Goal: Check status: Check status

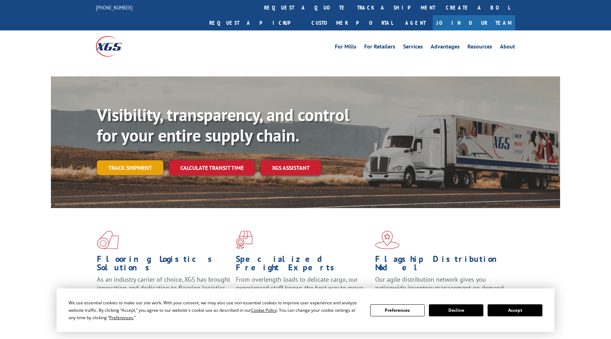
click at [142, 160] on link "Track shipment" at bounding box center [130, 167] width 66 height 15
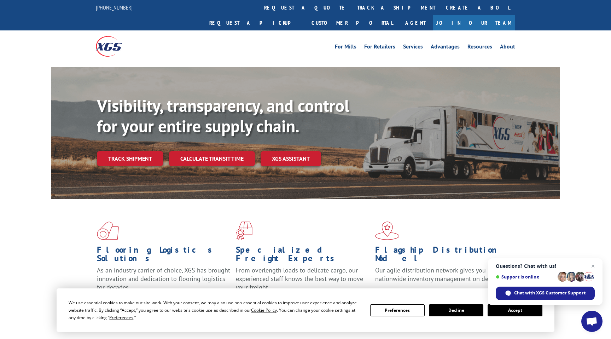
click at [517, 315] on button "Accept" at bounding box center [515, 310] width 54 height 12
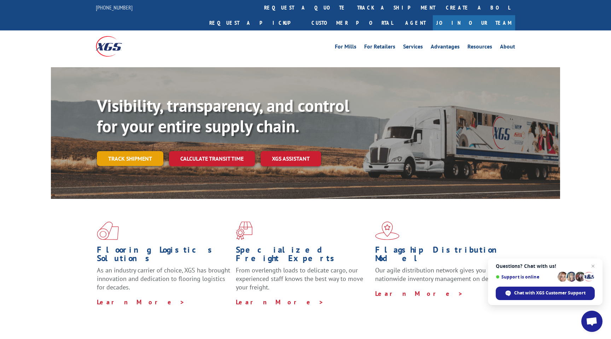
click at [134, 151] on link "Track shipment" at bounding box center [130, 158] width 66 height 15
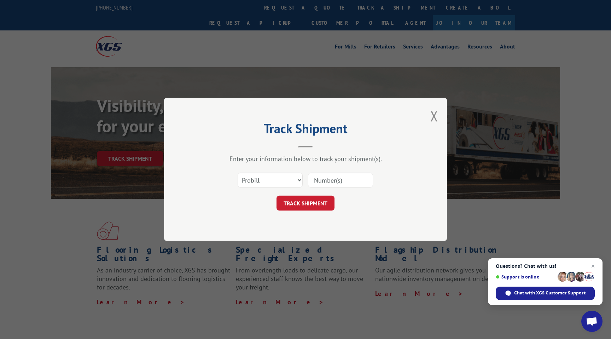
click at [346, 172] on div at bounding box center [340, 180] width 65 height 16
click at [342, 178] on input at bounding box center [340, 180] width 65 height 15
paste input "17059122"
type input "17059122"
click at [314, 196] on button "TRACK SHIPMENT" at bounding box center [306, 203] width 58 height 15
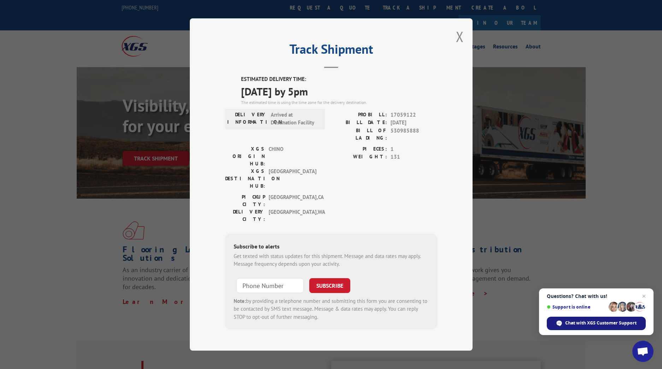
click at [604, 323] on span "Chat with XGS Customer Support" at bounding box center [601, 323] width 71 height 6
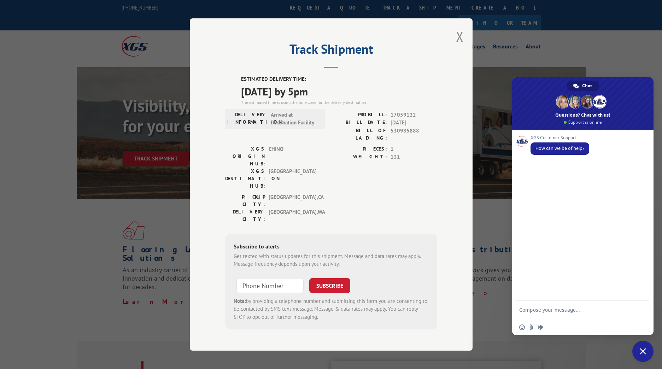
click at [578, 308] on textarea "Compose your message..." at bounding box center [576, 313] width 112 height 13
type textarea "My shipment was supposed to arrive on [DATE] - now [DATE] it ways [DATE], do yo…"
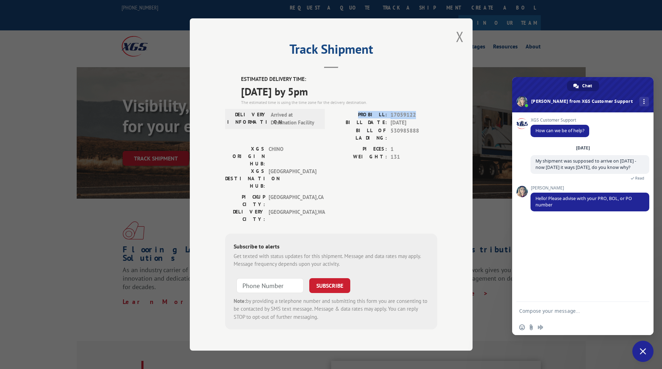
drag, startPoint x: 368, startPoint y: 121, endPoint x: 415, endPoint y: 121, distance: 47.0
click at [415, 119] on div "PROBILL: 17059122" at bounding box center [384, 115] width 106 height 8
copy div "PROBILL: 17059122"
click at [566, 320] on div "Insert an emoji Send a file Audio message" at bounding box center [583, 328] width 141 height 16
click at [566, 313] on textarea "Compose your message..." at bounding box center [576, 311] width 112 height 6
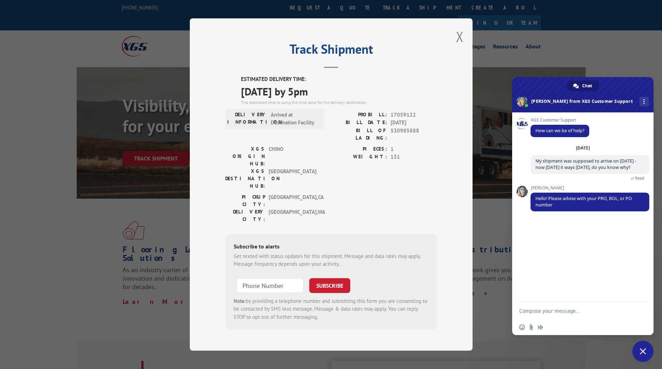
paste textarea "PROBILL: 17059122"
type textarea "PROBILL: 17059122"
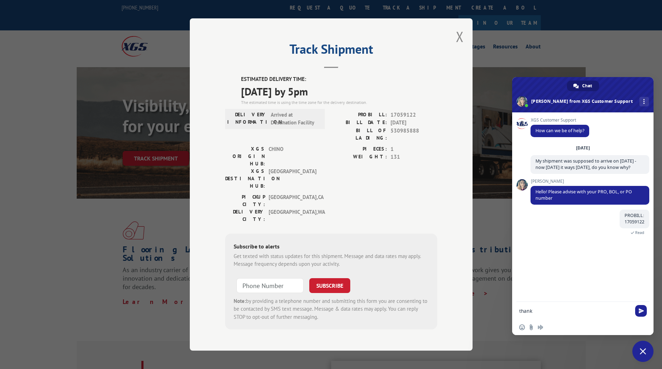
type textarea "thanks"
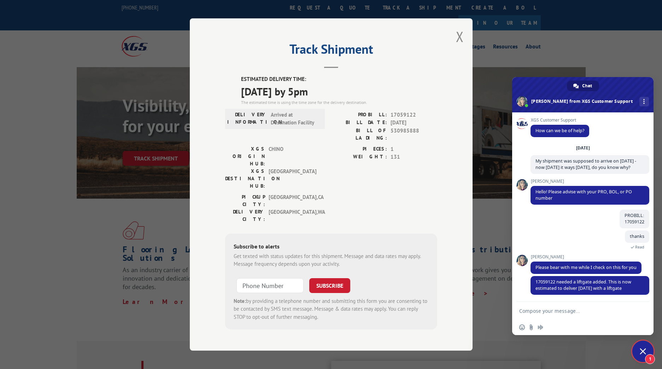
scroll to position [3, 0]
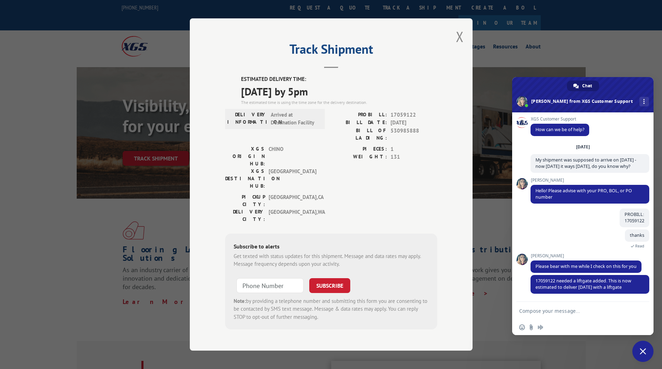
click at [580, 311] on textarea "Compose your message..." at bounding box center [576, 311] width 112 height 6
click at [582, 311] on textarea "Compose your message..." at bounding box center [576, 311] width 112 height 6
click at [587, 313] on textarea "Compose your message..." at bounding box center [576, 311] width 112 height 6
click at [586, 310] on textarea "Compose your message..." at bounding box center [576, 311] width 112 height 6
click at [590, 310] on textarea "Compose your message..." at bounding box center [576, 311] width 112 height 6
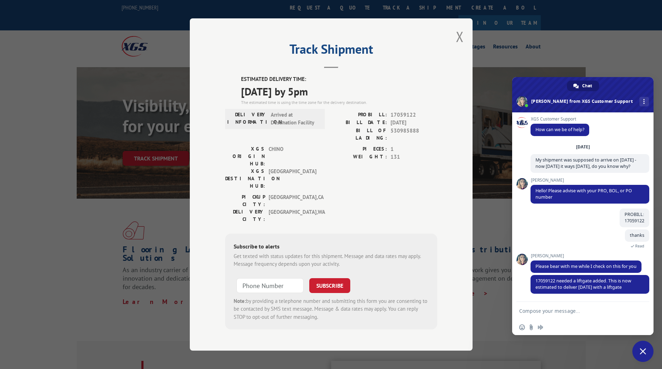
click at [587, 312] on textarea "Compose your message..." at bounding box center [576, 311] width 112 height 6
click at [588, 312] on textarea "Compose your message..." at bounding box center [576, 311] width 112 height 6
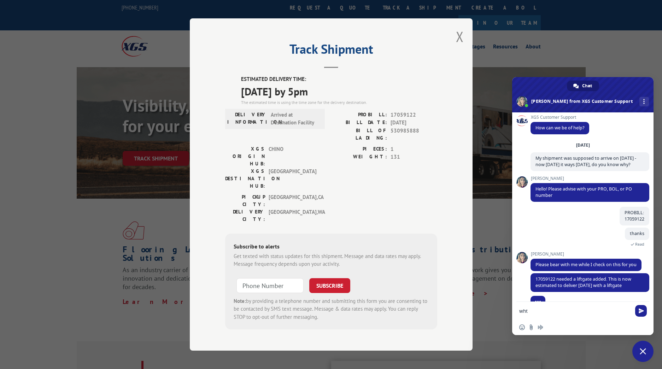
scroll to position [17, 0]
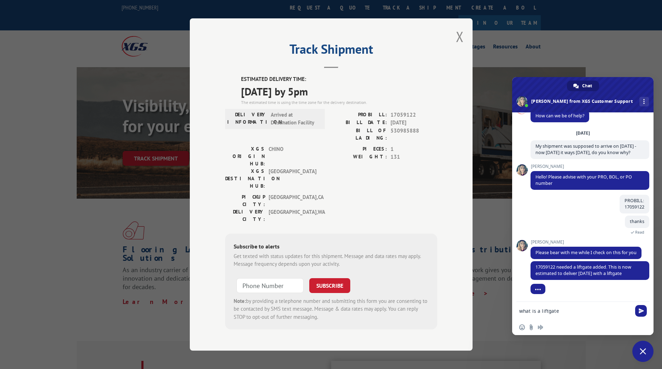
type textarea "what is a liftgate?"
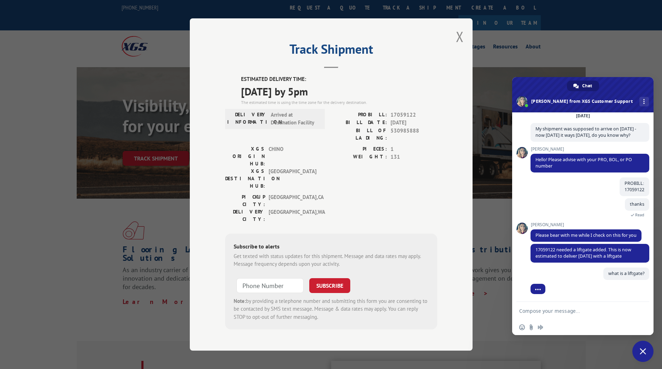
scroll to position [34, 0]
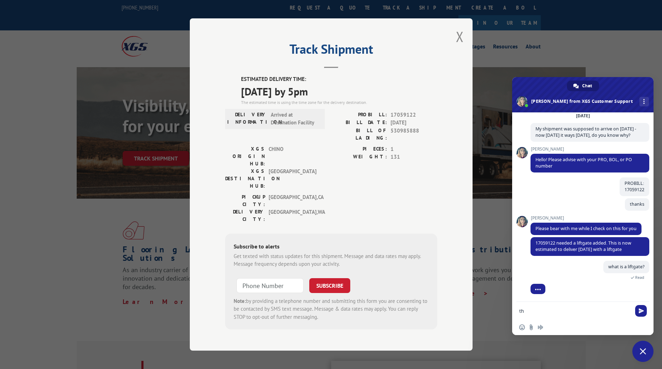
type textarea "t"
type textarea "i"
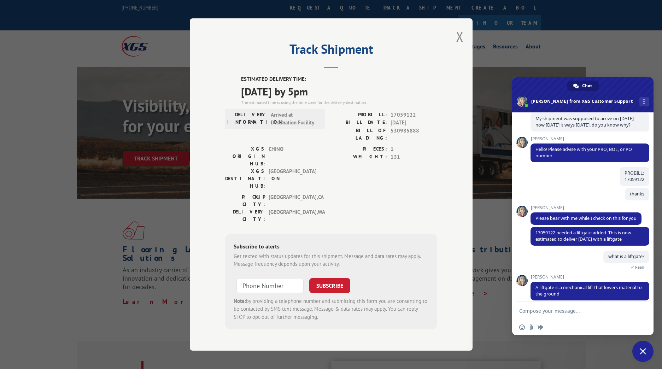
scroll to position [65, 0]
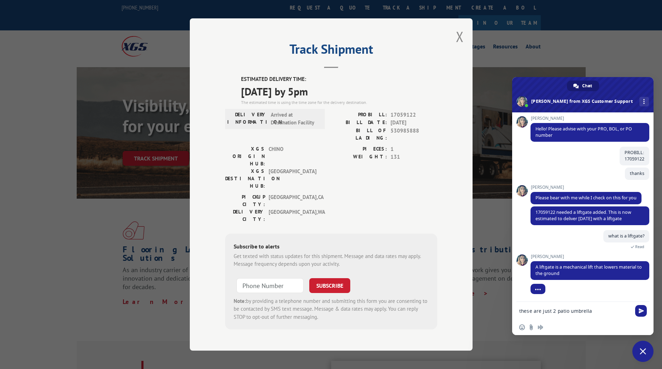
type textarea "these are just 2 patio umbrellas"
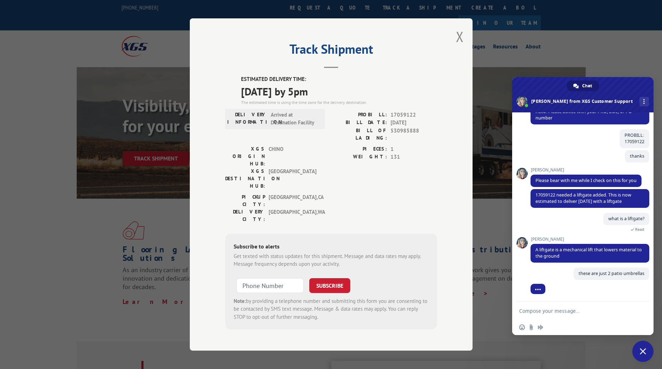
scroll to position [83, 0]
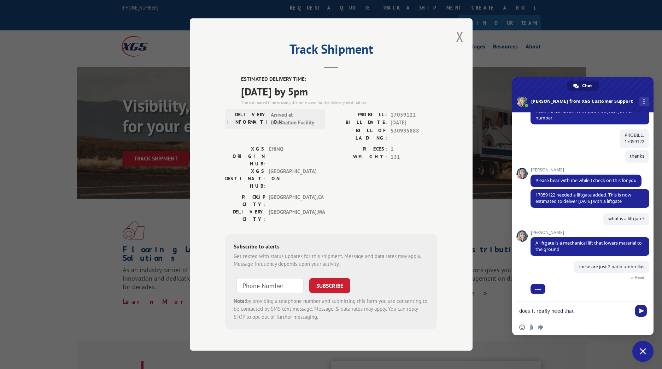
type textarea "does it really need that?"
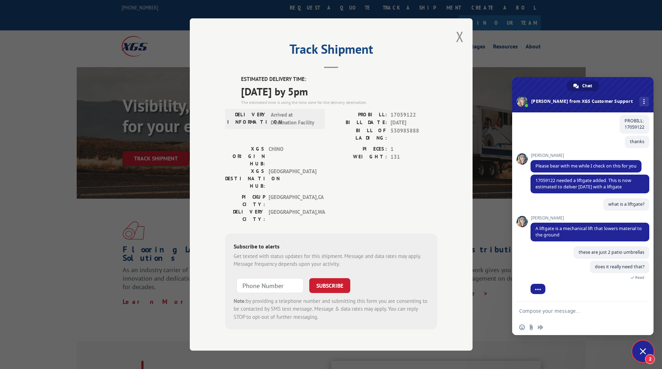
scroll to position [160, 0]
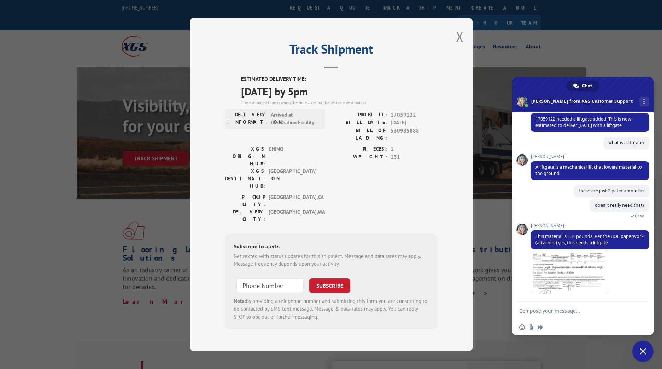
click at [581, 309] on textarea "Compose your message..." at bounding box center [576, 311] width 112 height 6
type textarea "ok - thanks"
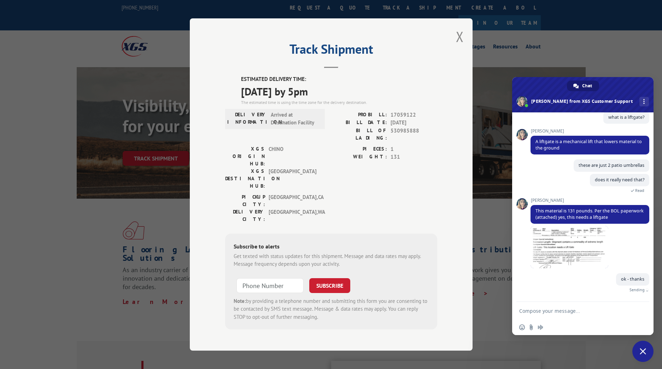
scroll to position [177, 0]
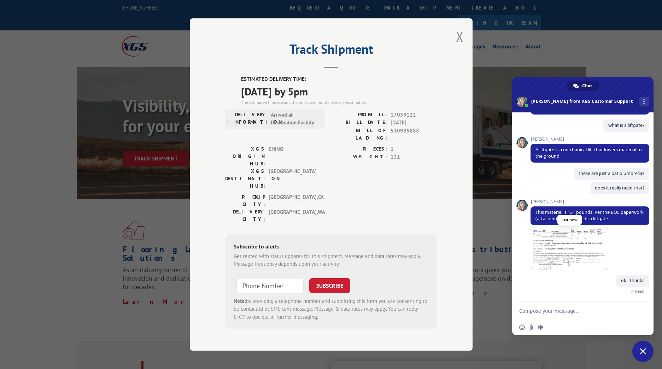
click at [578, 245] on span at bounding box center [570, 248] width 78 height 42
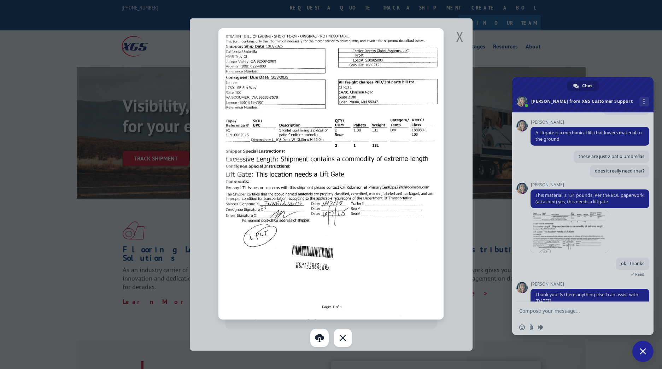
scroll to position [208, 0]
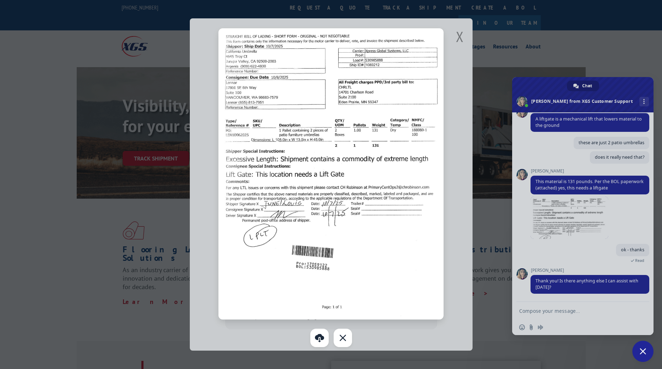
click at [575, 313] on div at bounding box center [331, 184] width 662 height 369
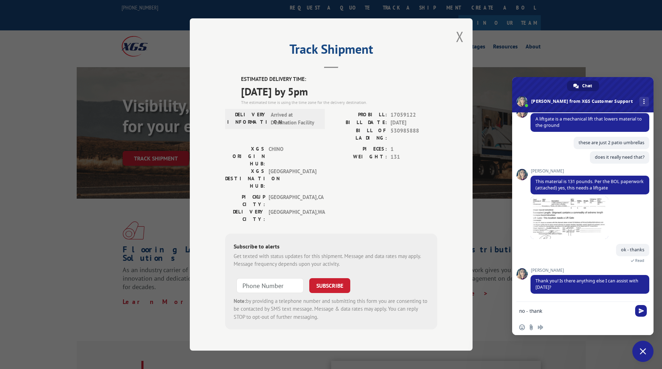
type textarea "no - thanks"
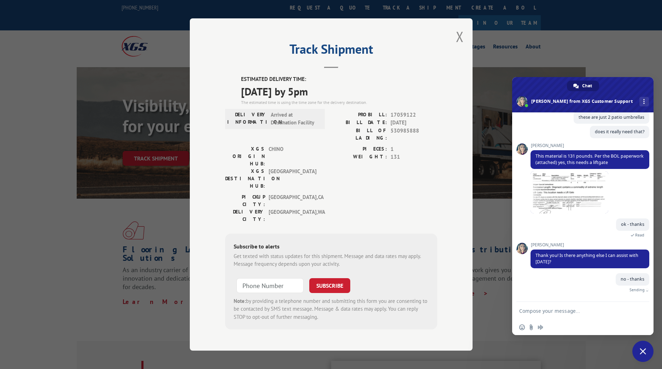
scroll to position [226, 0]
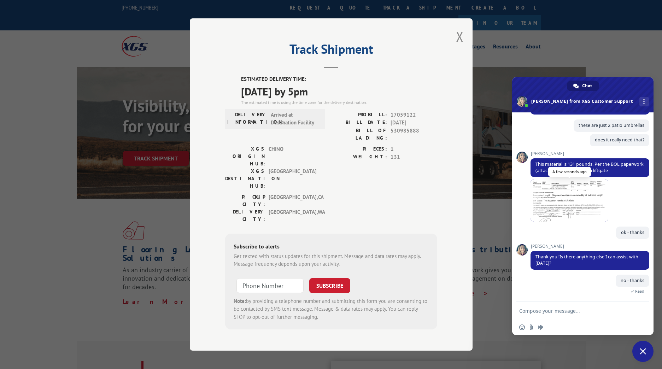
click at [549, 200] on span at bounding box center [570, 200] width 78 height 42
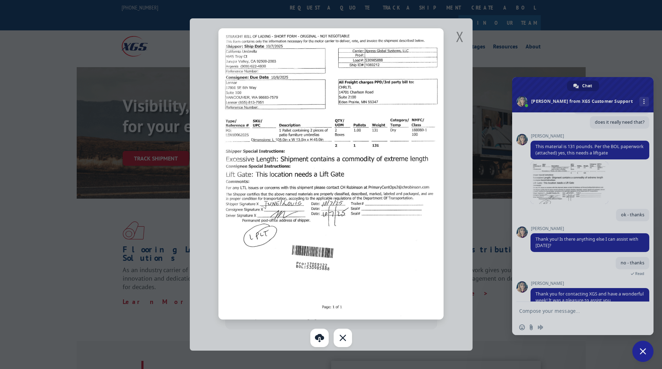
scroll to position [357, 0]
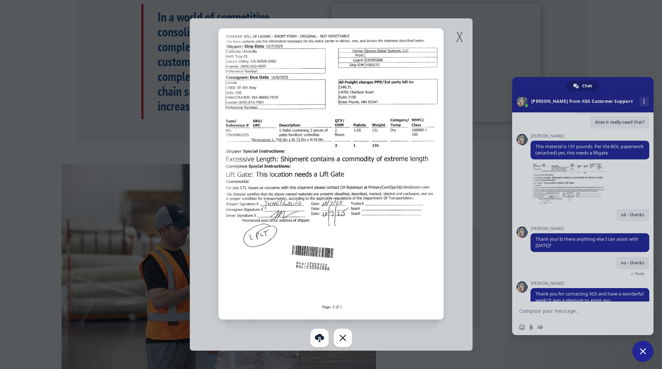
click at [611, 338] on span "Close chat" at bounding box center [643, 351] width 6 height 6
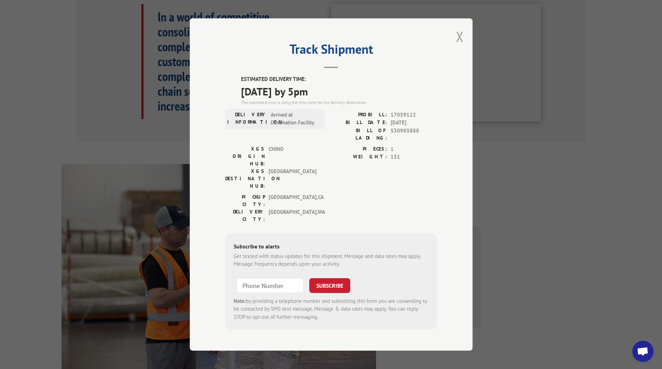
click at [462, 46] on button "Close modal" at bounding box center [460, 36] width 8 height 19
